Goal: Task Accomplishment & Management: Manage account settings

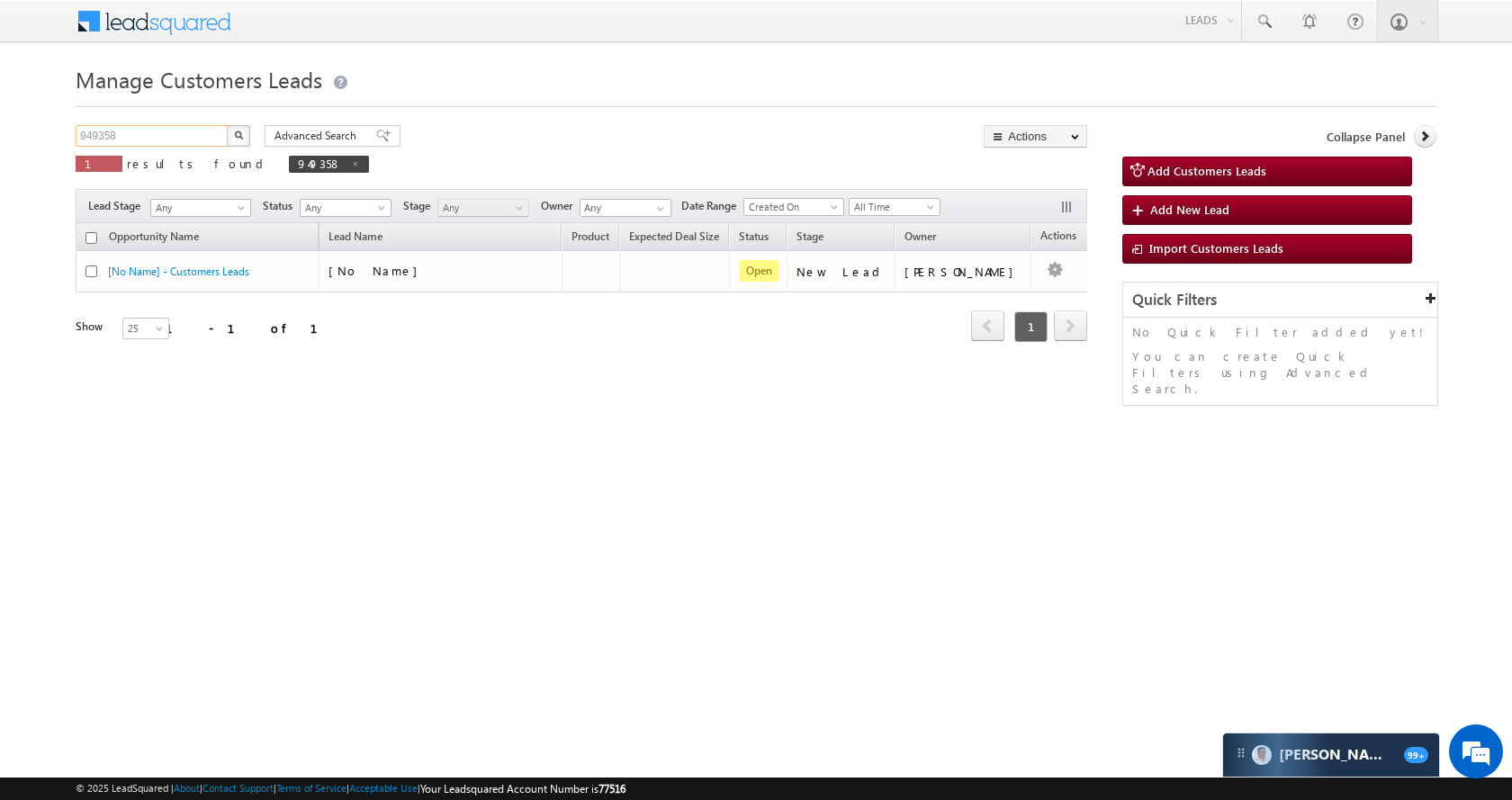
click at [153, 139] on input "949358" at bounding box center [153, 135] width 154 height 21
paste input "8909"
type input "948909"
click at [232, 137] on button "button" at bounding box center [238, 135] width 23 height 21
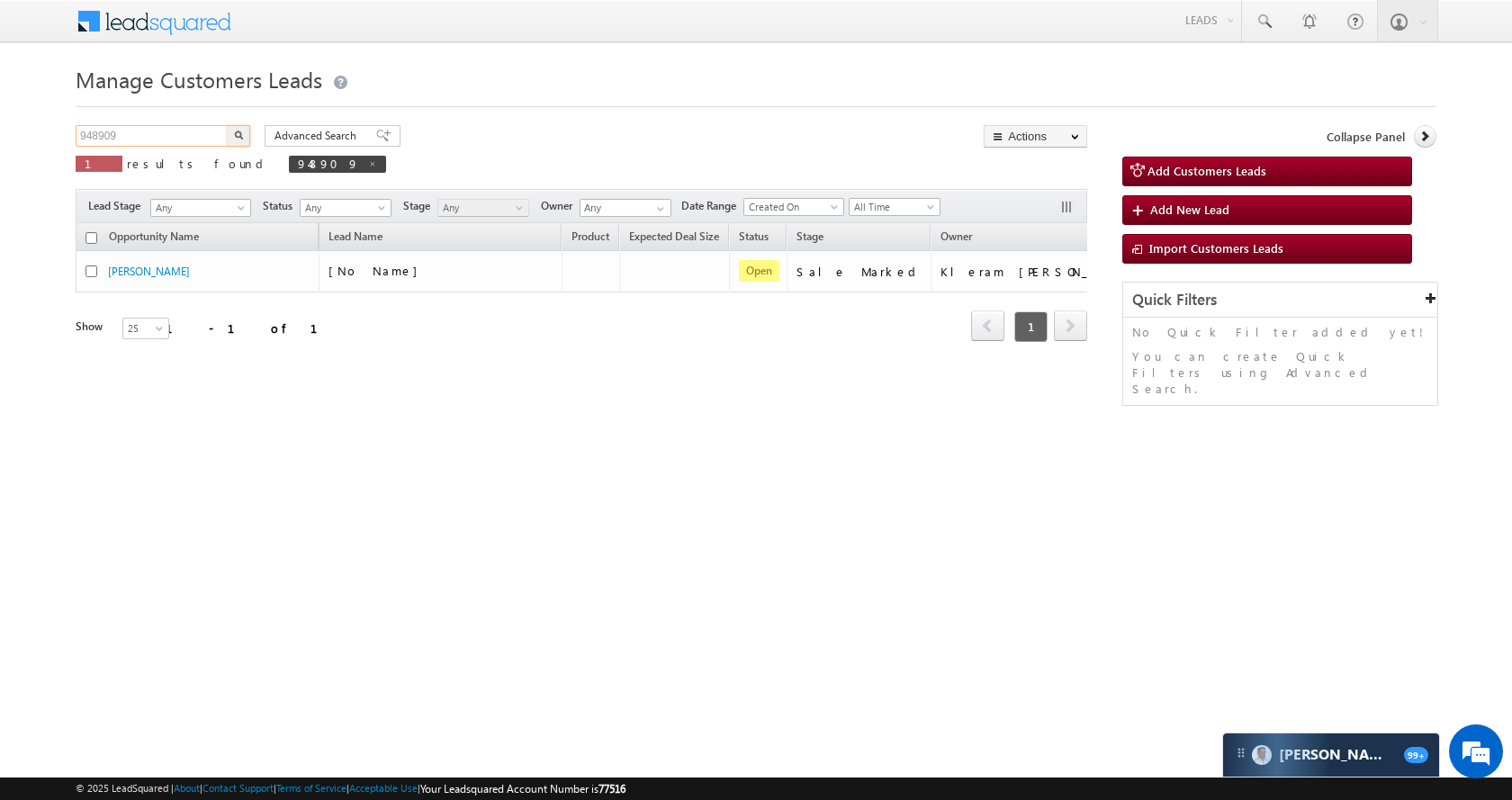
click at [166, 132] on input "948909" at bounding box center [153, 135] width 154 height 21
paste input "9325"
click at [247, 132] on button "button" at bounding box center [238, 135] width 23 height 21
click at [148, 127] on input "949325" at bounding box center [153, 135] width 154 height 21
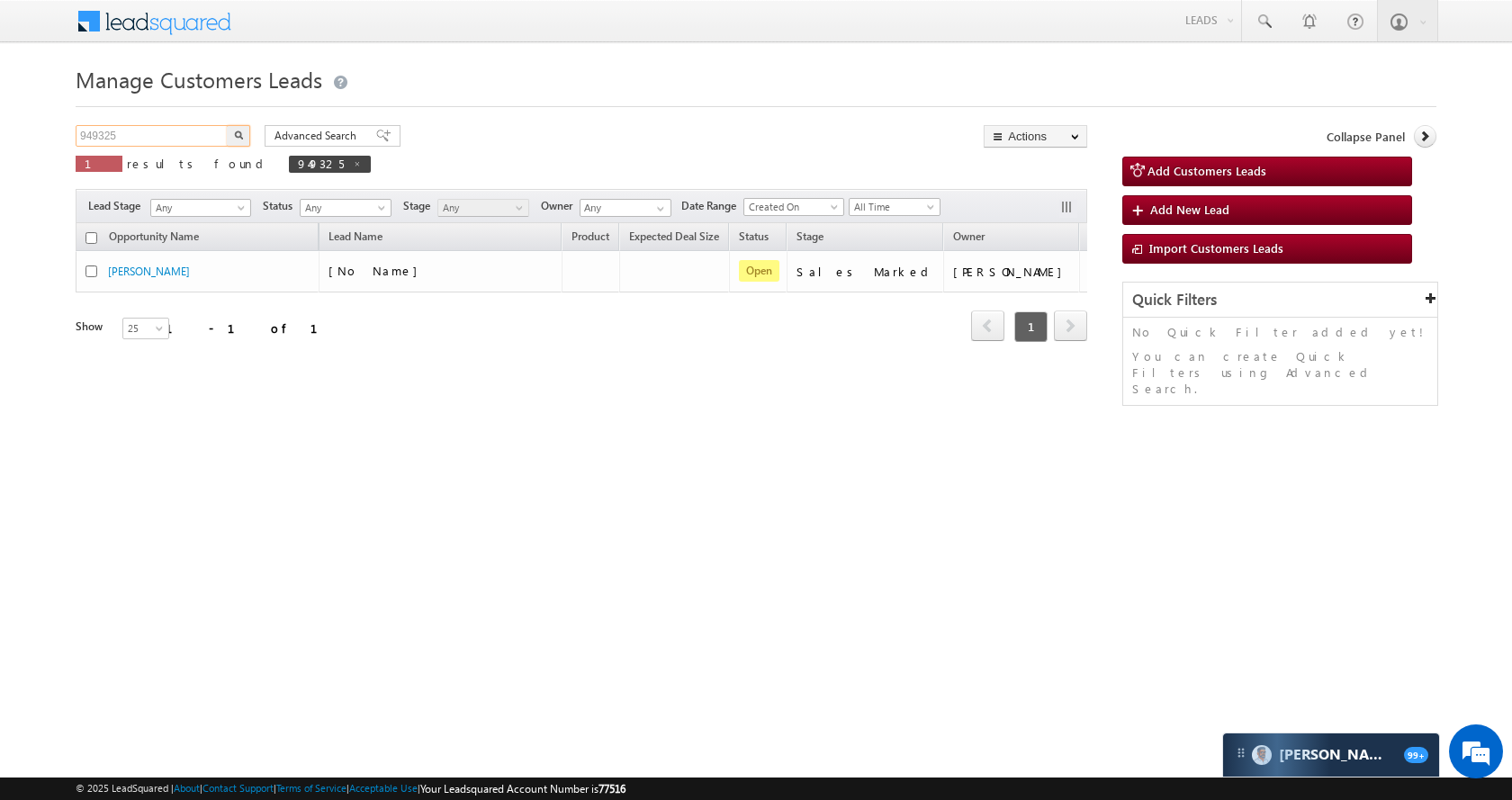
click at [148, 127] on input "949325" at bounding box center [153, 135] width 154 height 21
paste input "68"
click at [229, 129] on button "button" at bounding box center [238, 135] width 23 height 21
click at [175, 136] on input "949368" at bounding box center [153, 135] width 154 height 21
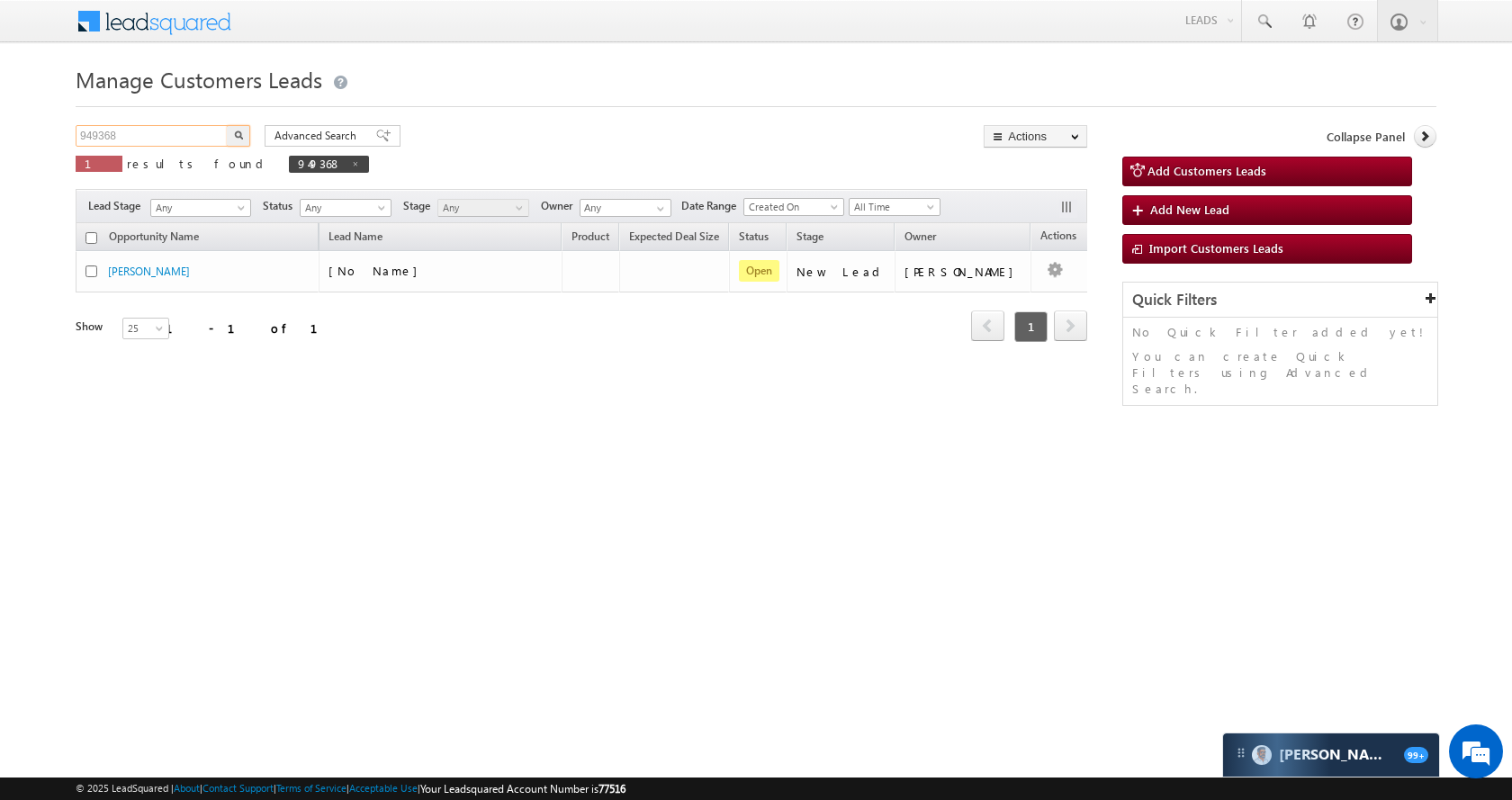
paste input "86"
click at [243, 133] on button "button" at bounding box center [238, 135] width 23 height 21
click at [145, 129] on input "949386" at bounding box center [153, 135] width 154 height 21
paste input "43"
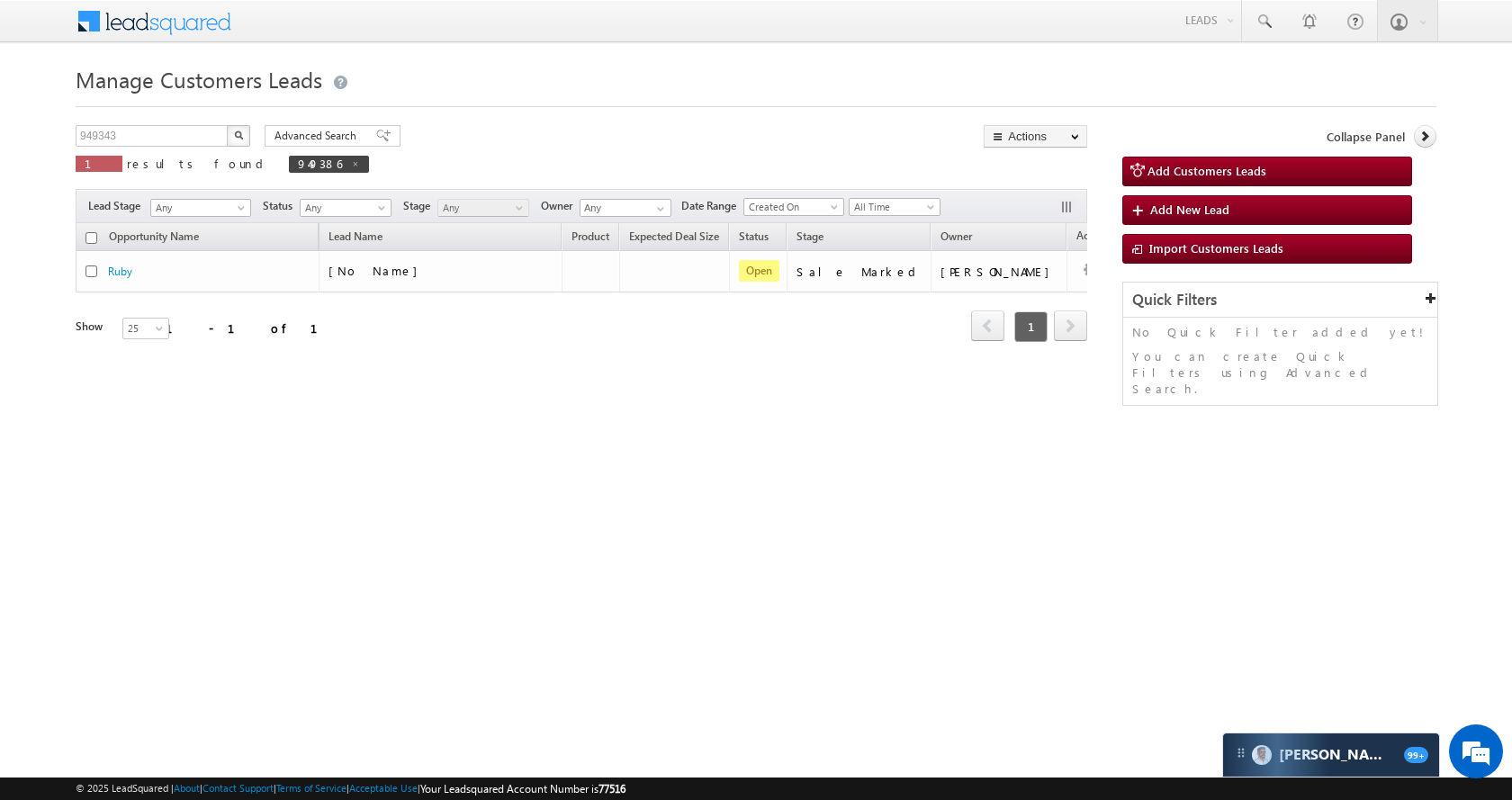
click at [242, 129] on button "button" at bounding box center [238, 135] width 23 height 21
click at [142, 136] on input "949343" at bounding box center [153, 135] width 154 height 21
paste input "8852"
click at [244, 131] on button "button" at bounding box center [238, 135] width 23 height 21
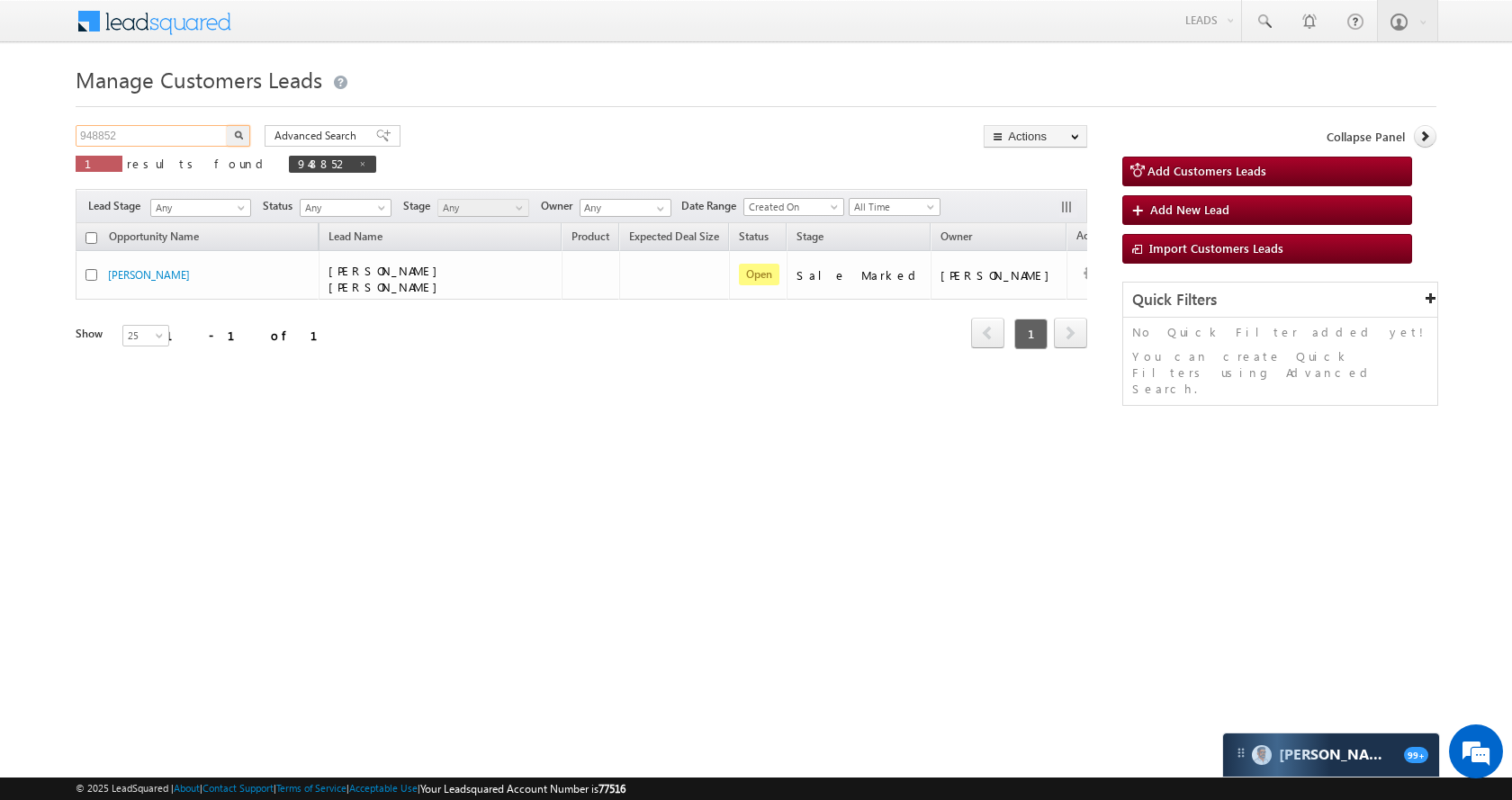
click at [145, 135] on input "948852" at bounding box center [153, 135] width 154 height 21
paste input "6"
click at [232, 129] on button "button" at bounding box center [238, 135] width 23 height 21
click at [152, 141] on input "948862" at bounding box center [153, 135] width 154 height 21
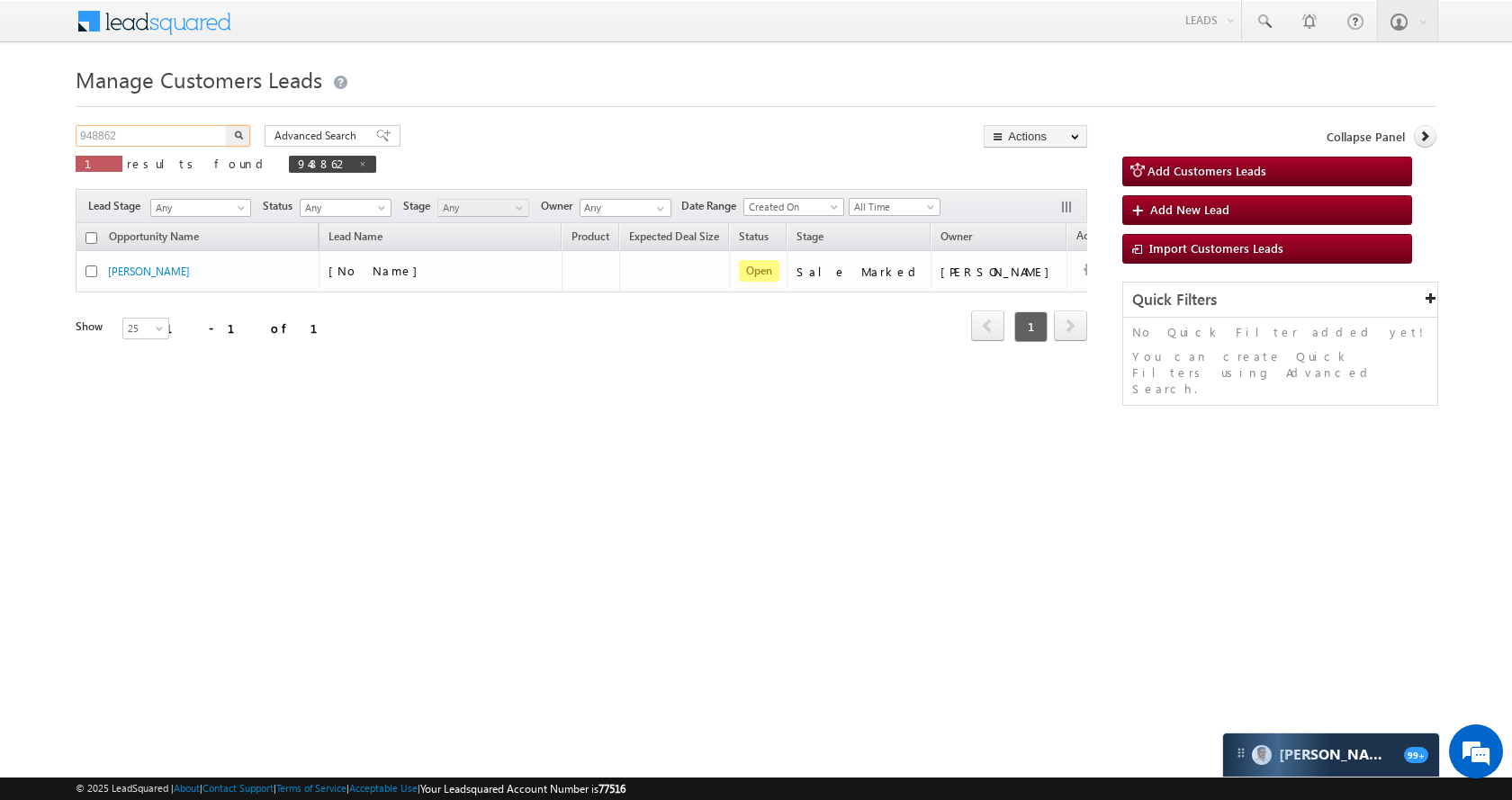
click at [152, 141] on input "948862" at bounding box center [153, 135] width 154 height 21
paste input "7"
click at [248, 130] on button "button" at bounding box center [238, 135] width 23 height 21
click at [180, 129] on input "948872" at bounding box center [153, 135] width 154 height 21
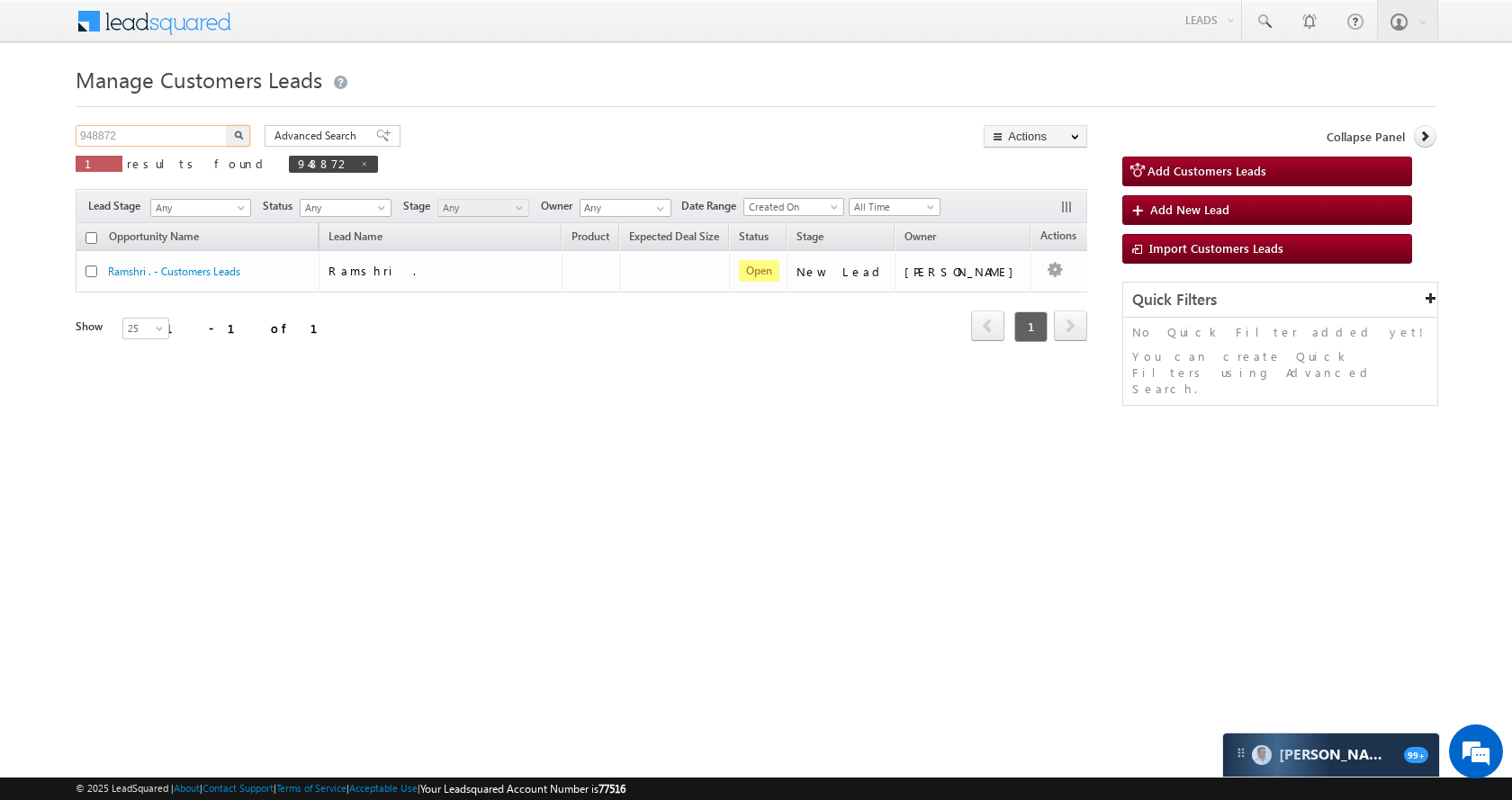
paste input "9358"
type input "949358"
click at [245, 137] on button "button" at bounding box center [238, 135] width 23 height 21
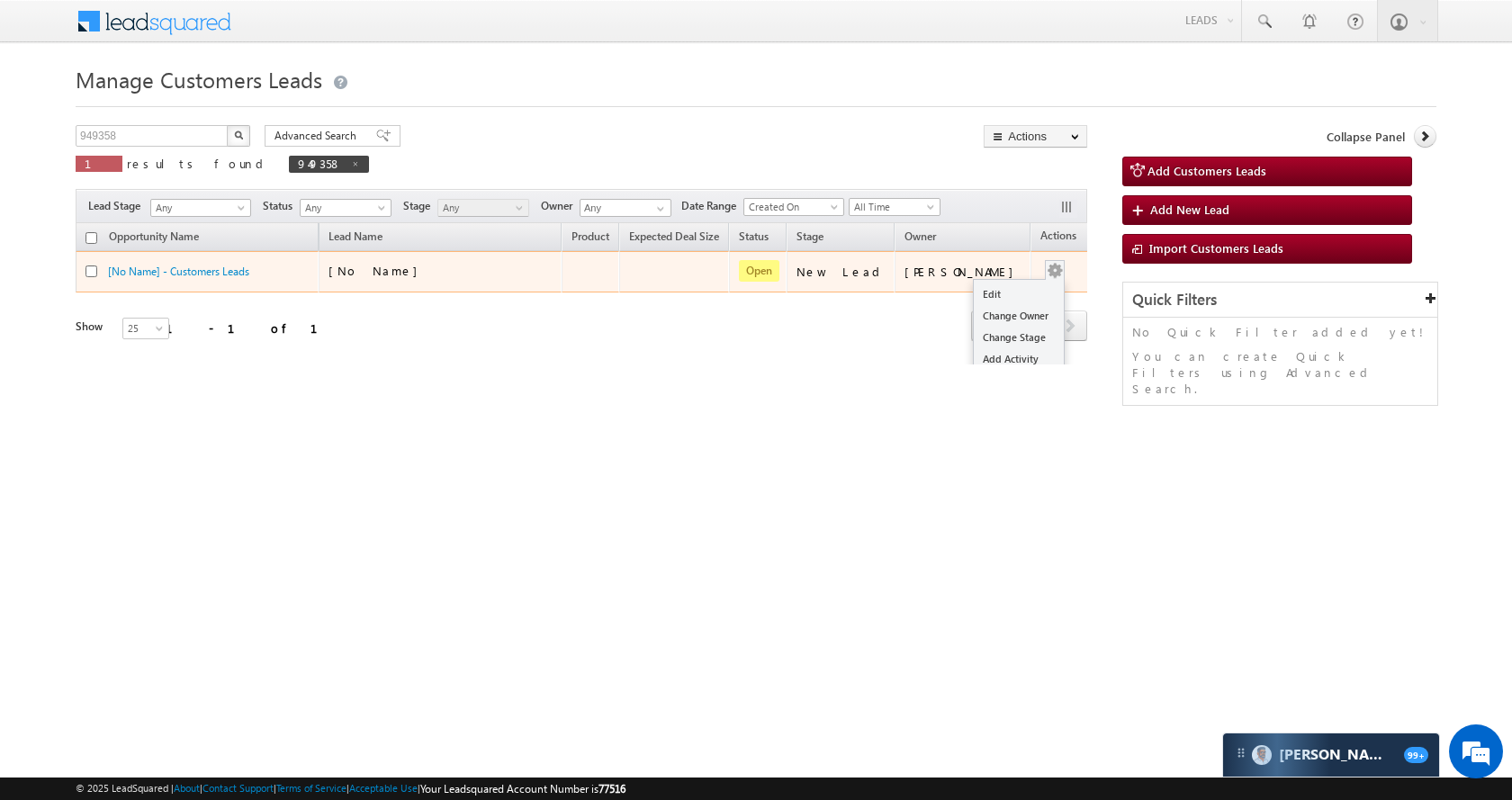
click at [1041, 271] on div "Edit Change Owner Change Stage Add Activity Add Task Delete" at bounding box center [1055, 271] width 29 height 23
click at [998, 300] on link "Edit" at bounding box center [1019, 293] width 90 height 21
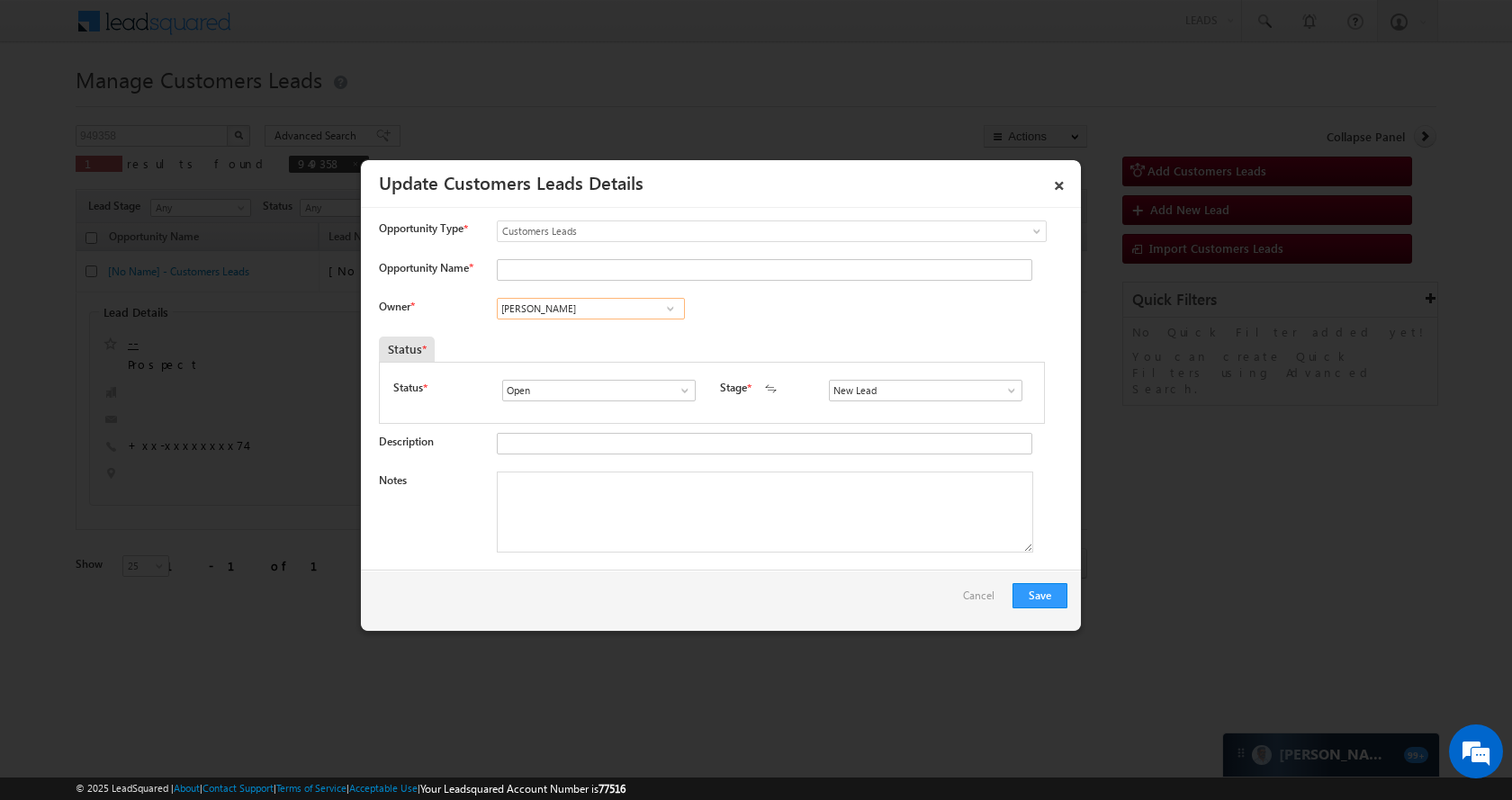
click at [619, 318] on input "[PERSON_NAME]" at bounding box center [590, 308] width 188 height 21
paste input "[PERSON_NAME]"
click at [615, 331] on link "[PERSON_NAME] [PERSON_NAME][EMAIL_ADDRESS][DOMAIN_NAME]" at bounding box center [590, 336] width 188 height 34
type input "[PERSON_NAME]"
click at [636, 271] on input "Opportunity Name *" at bounding box center [764, 269] width 536 height 21
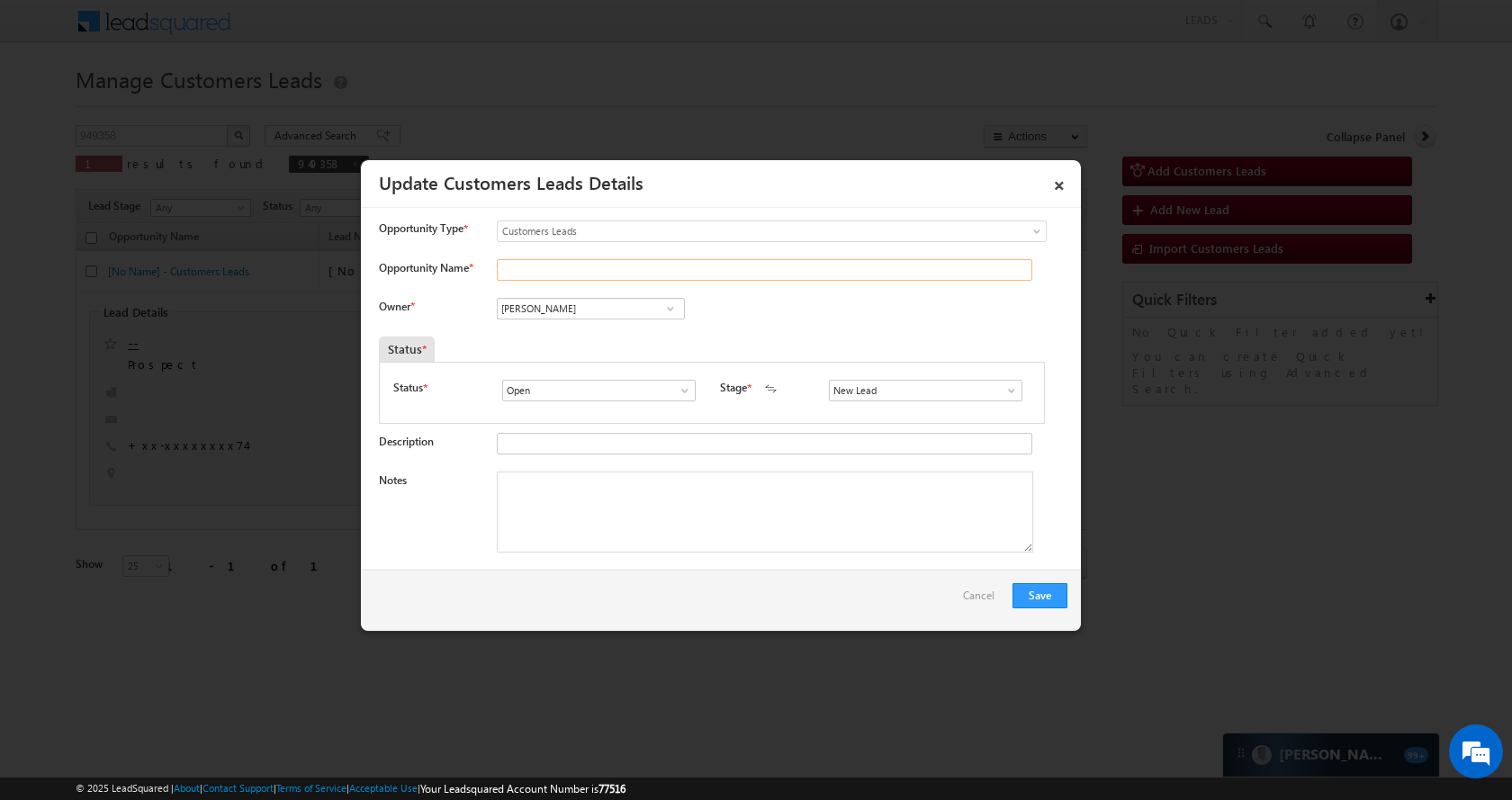
paste input "Husain Bano"
type input "Husain Bano"
click at [1054, 605] on button "Save" at bounding box center [1039, 595] width 55 height 25
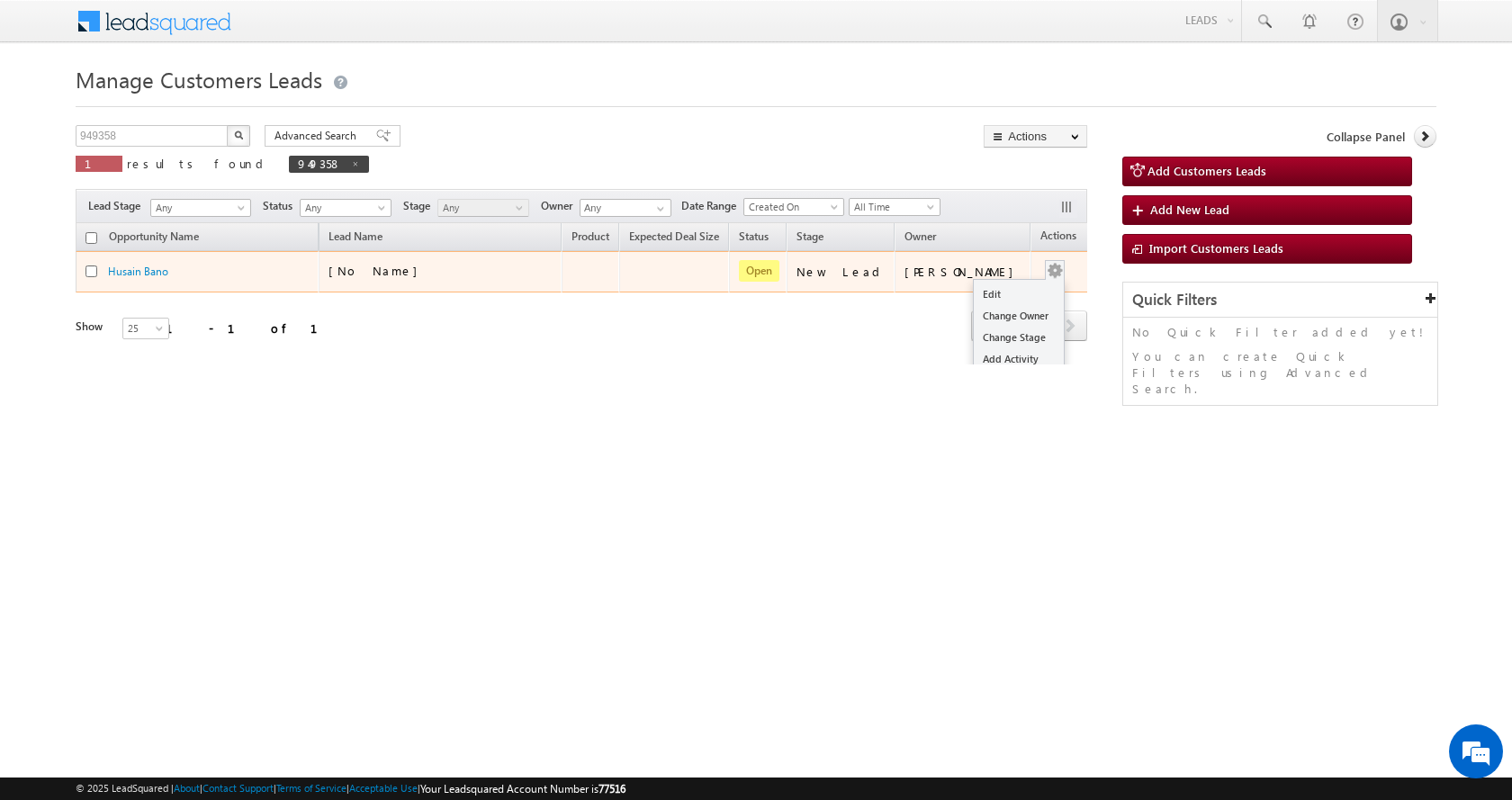
click at [1046, 277] on button "button" at bounding box center [1054, 270] width 18 height 18
click at [999, 301] on link "Edit" at bounding box center [1019, 293] width 90 height 21
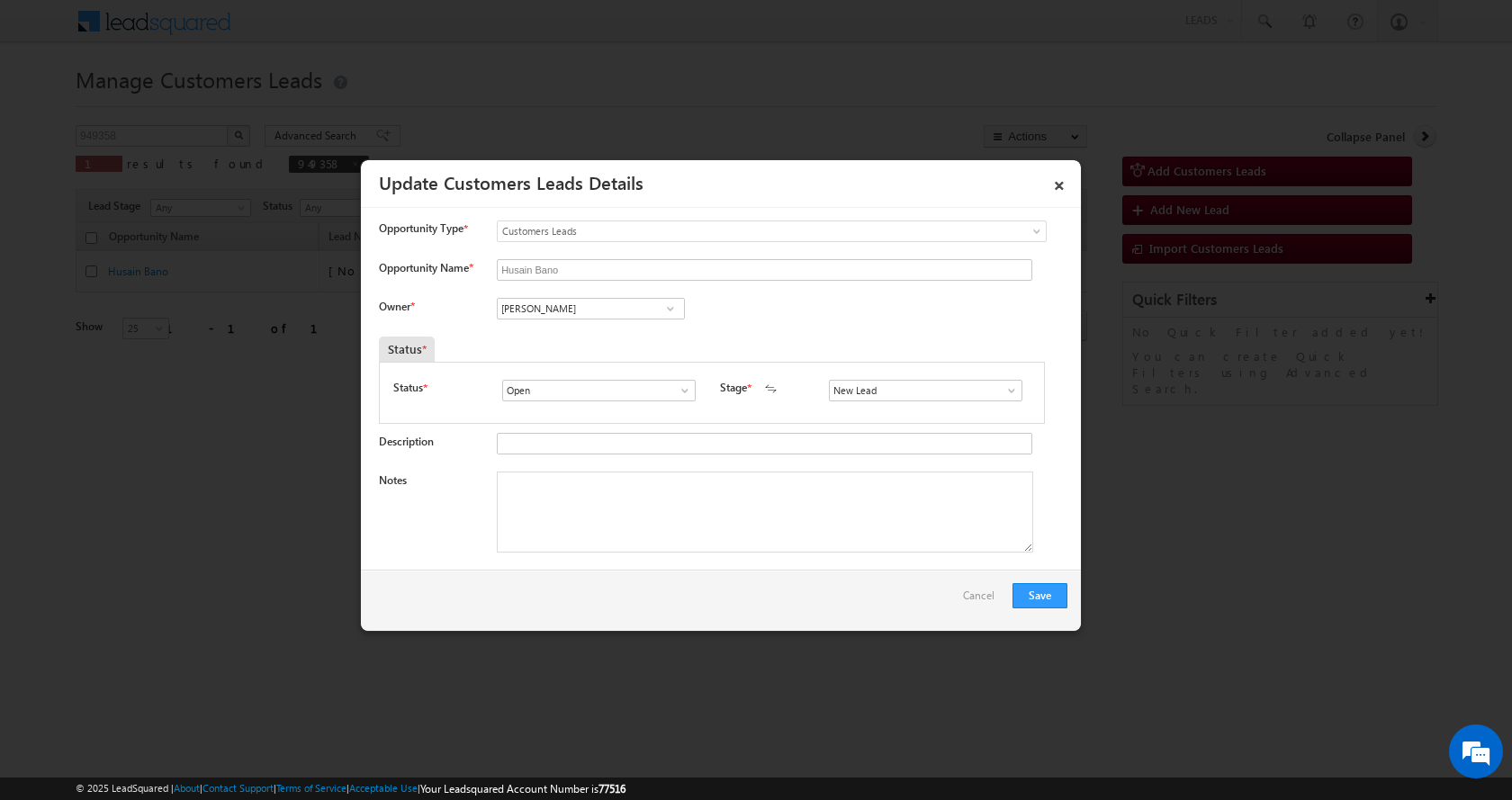
click at [1003, 387] on span at bounding box center [1011, 390] width 18 height 15
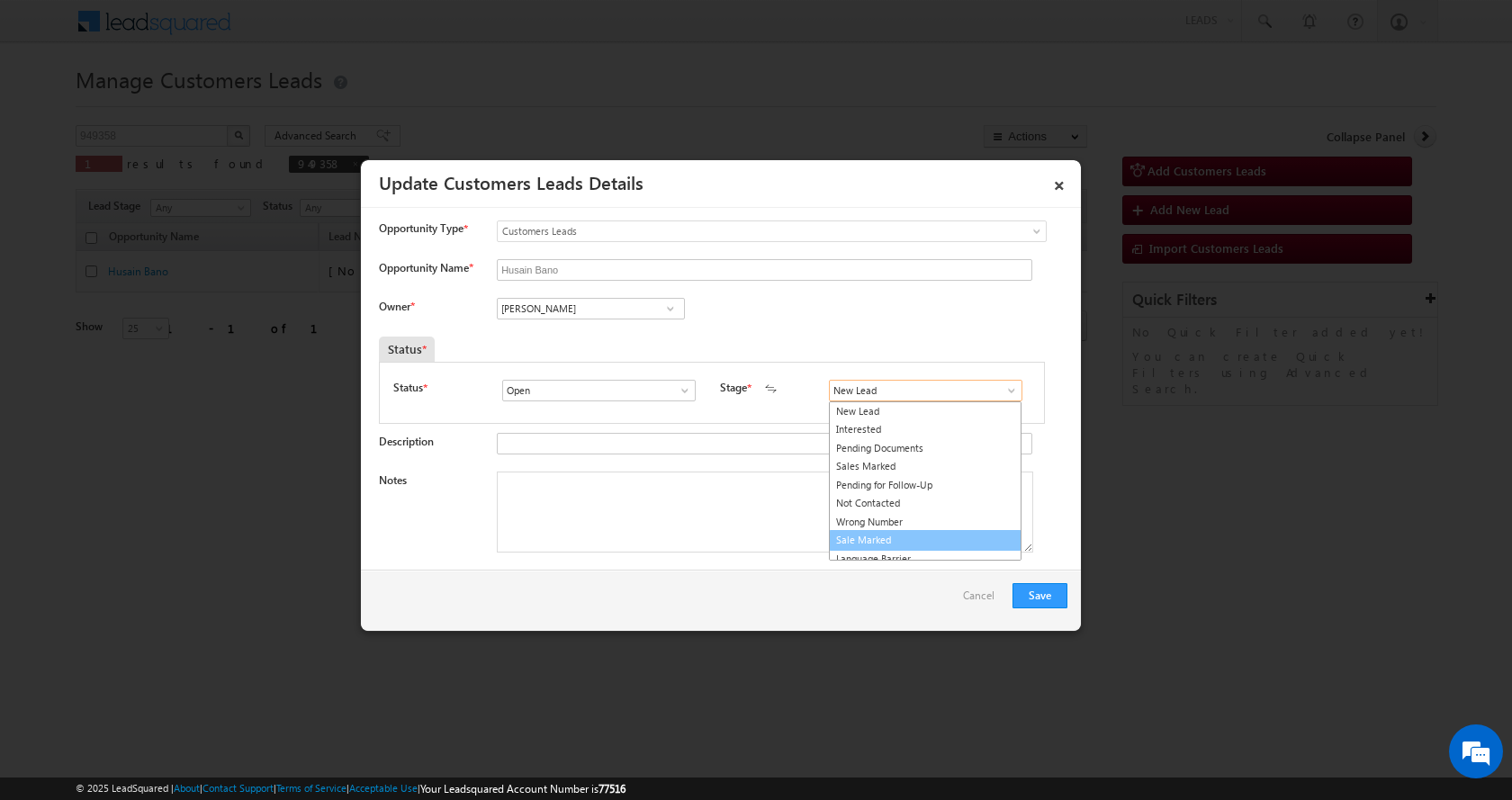
click at [925, 531] on link "Sale Marked" at bounding box center [925, 540] width 192 height 20
type input "Sale Marked"
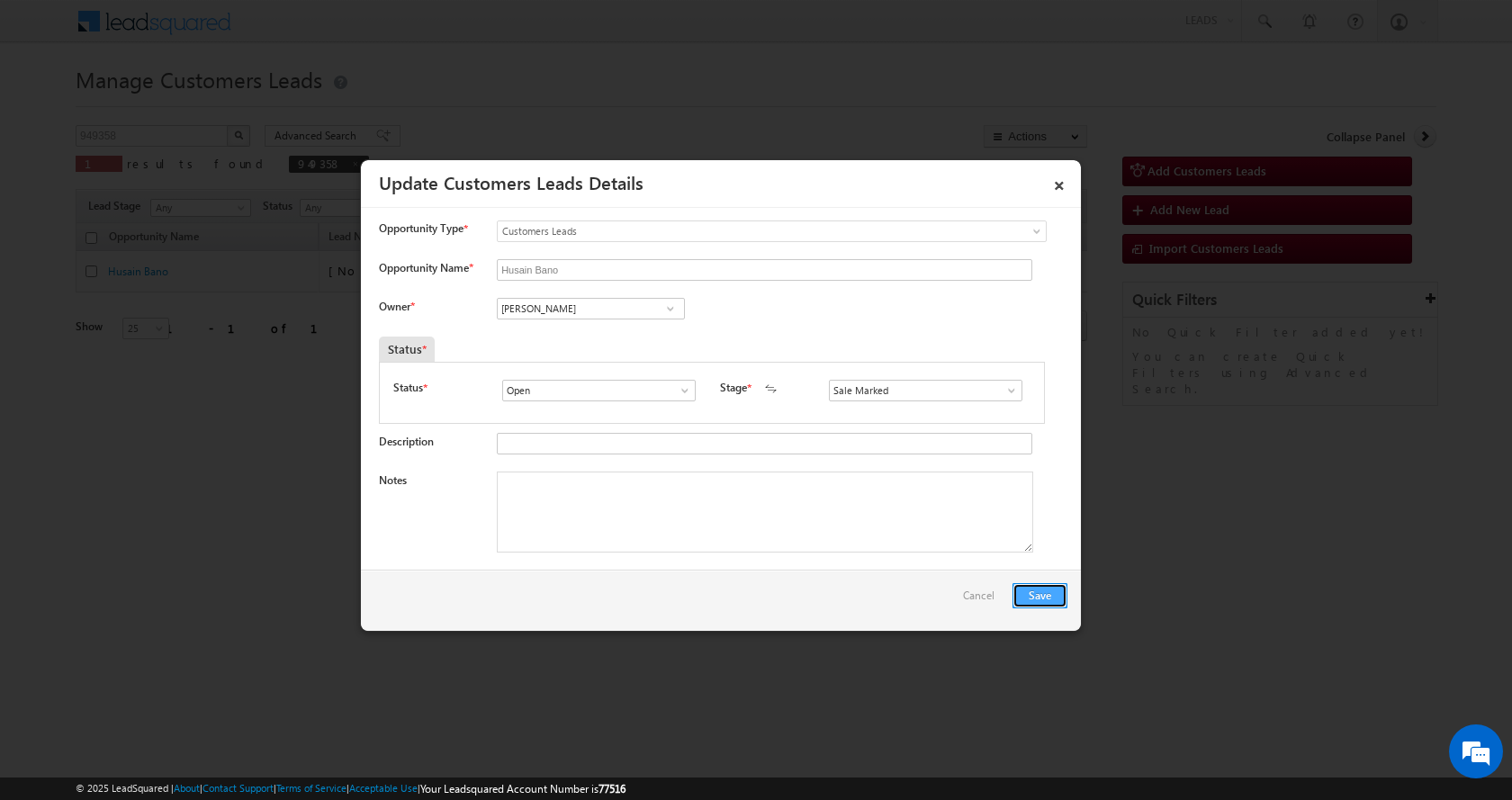
click at [1055, 596] on button "Save" at bounding box center [1039, 595] width 55 height 25
